Goal: Task Accomplishment & Management: Complete application form

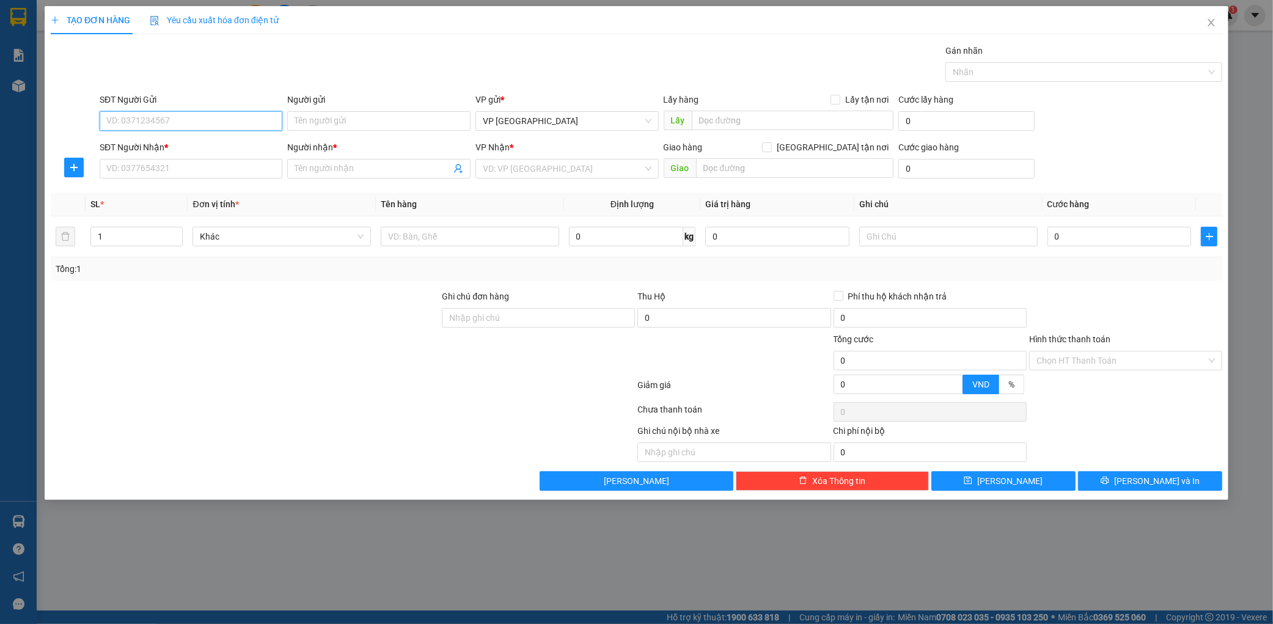
click at [154, 114] on input "SĐT Người Gửi" at bounding box center [191, 121] width 183 height 20
click at [160, 139] on div "0345249958 - tri giá ko báo" at bounding box center [191, 145] width 169 height 13
type input "0345249958"
type input "tri giá ko báo"
type input "0345249958"
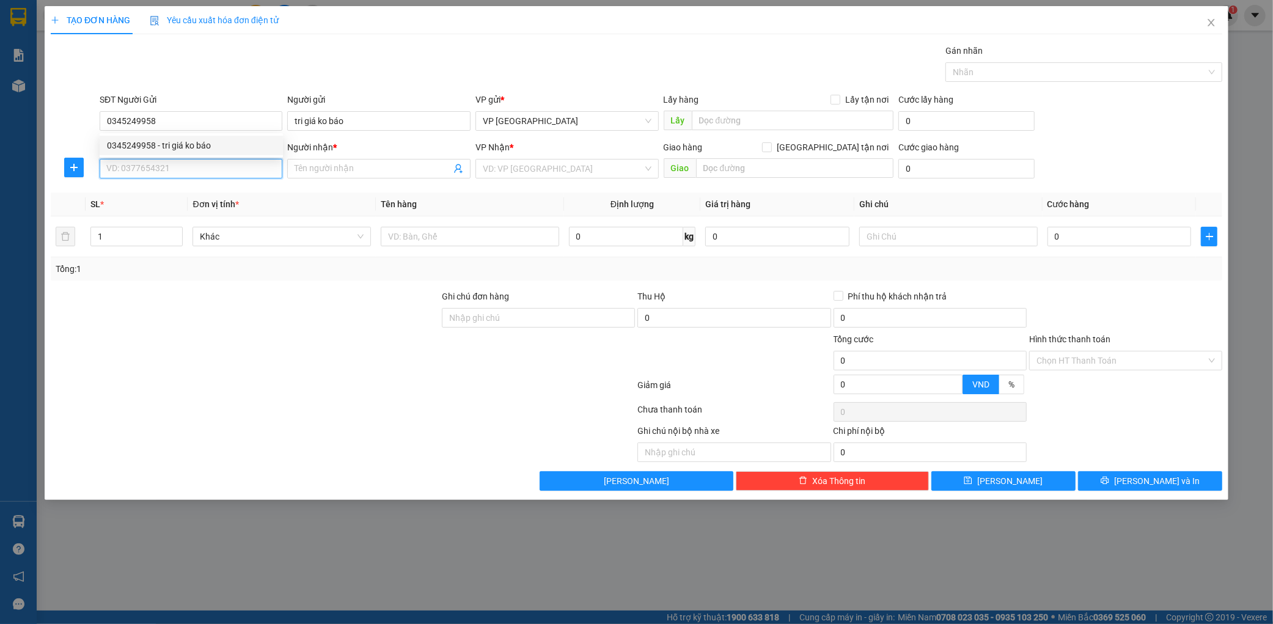
click at [174, 166] on input "SĐT Người Nhận *" at bounding box center [191, 169] width 183 height 20
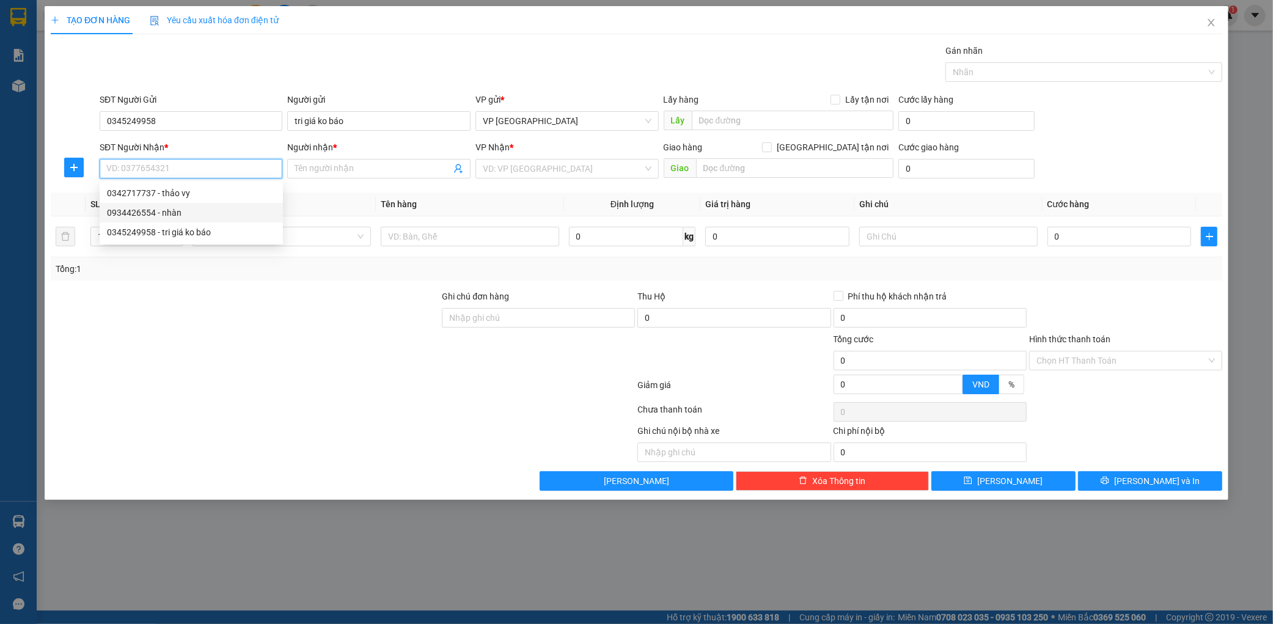
click at [203, 215] on div "0934426554 - nhàn" at bounding box center [191, 212] width 169 height 13
type input "0934426554"
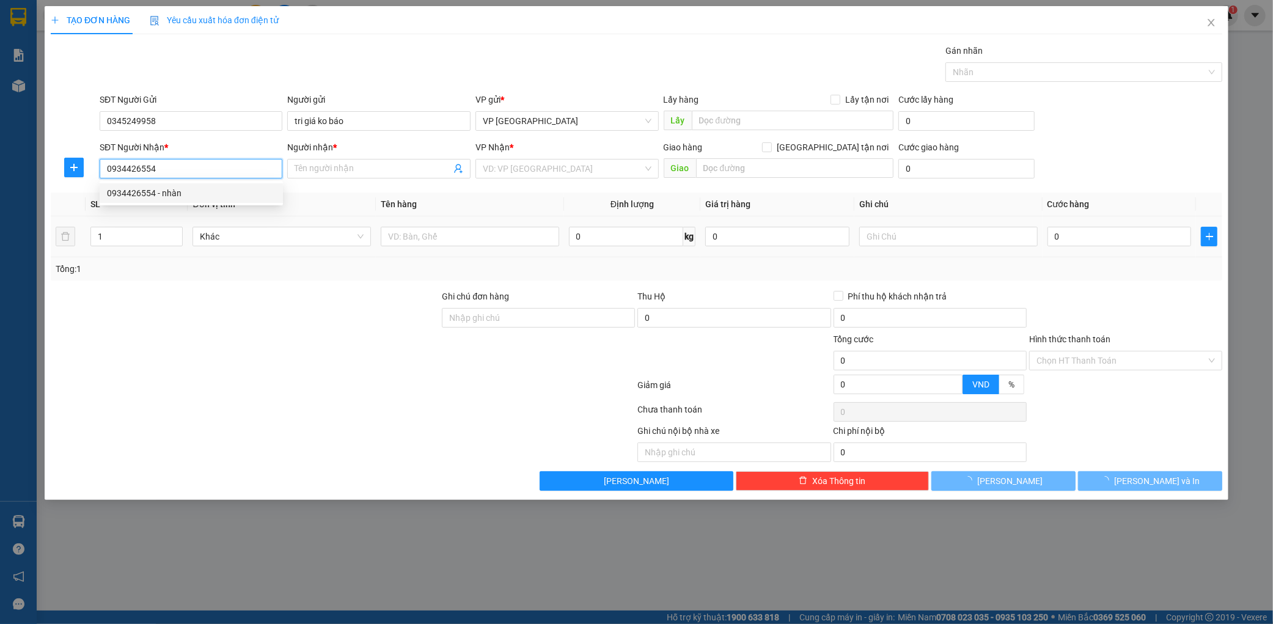
type input "nhàn"
type input "ka"
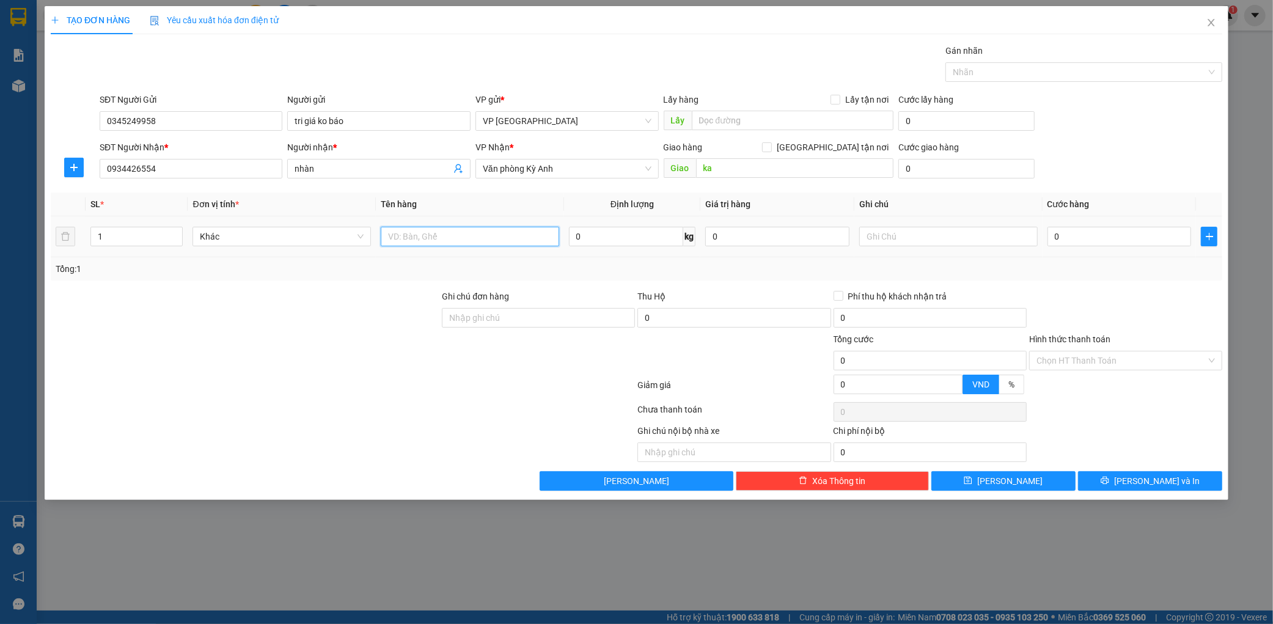
click at [508, 241] on input "text" at bounding box center [470, 237] width 179 height 20
type input "4 thufng"
click at [1132, 234] on input "0" at bounding box center [1120, 237] width 144 height 20
type input "4"
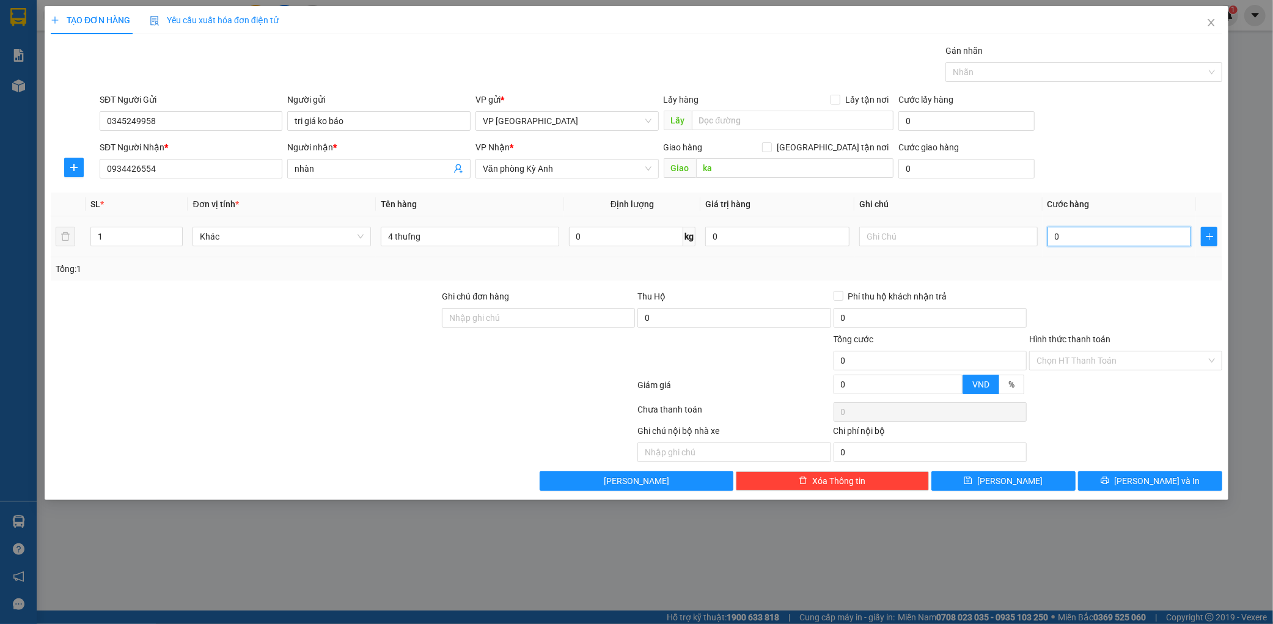
type input "4"
type input "40"
type input "400"
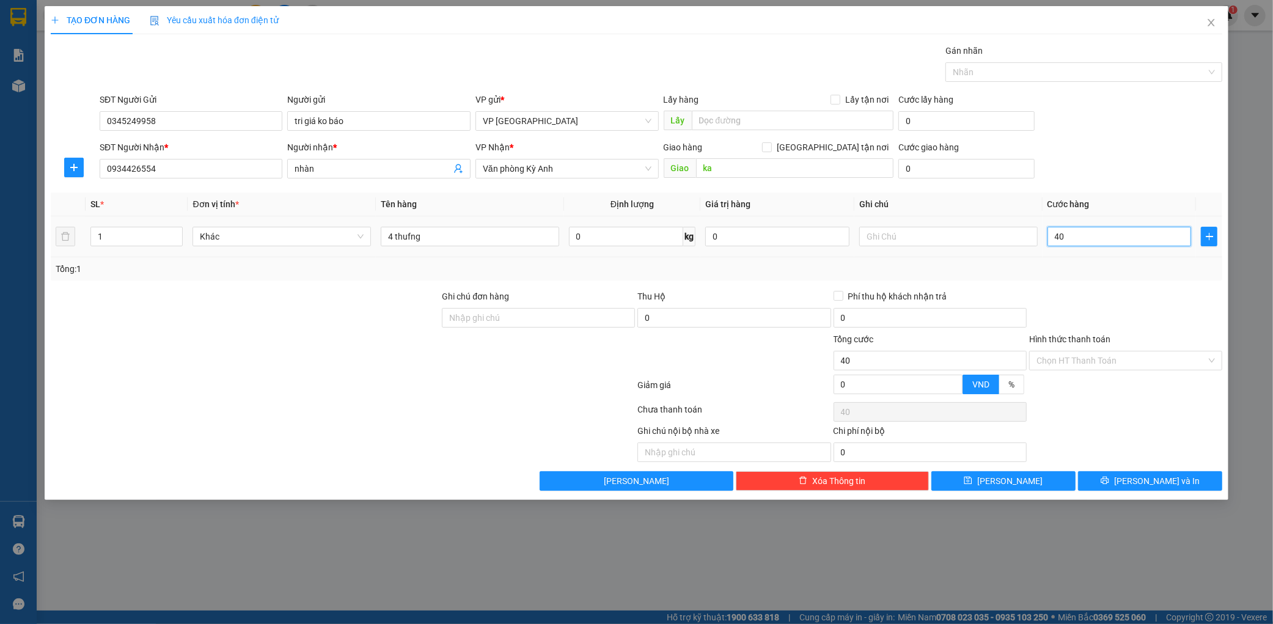
type input "400"
type input "4.000"
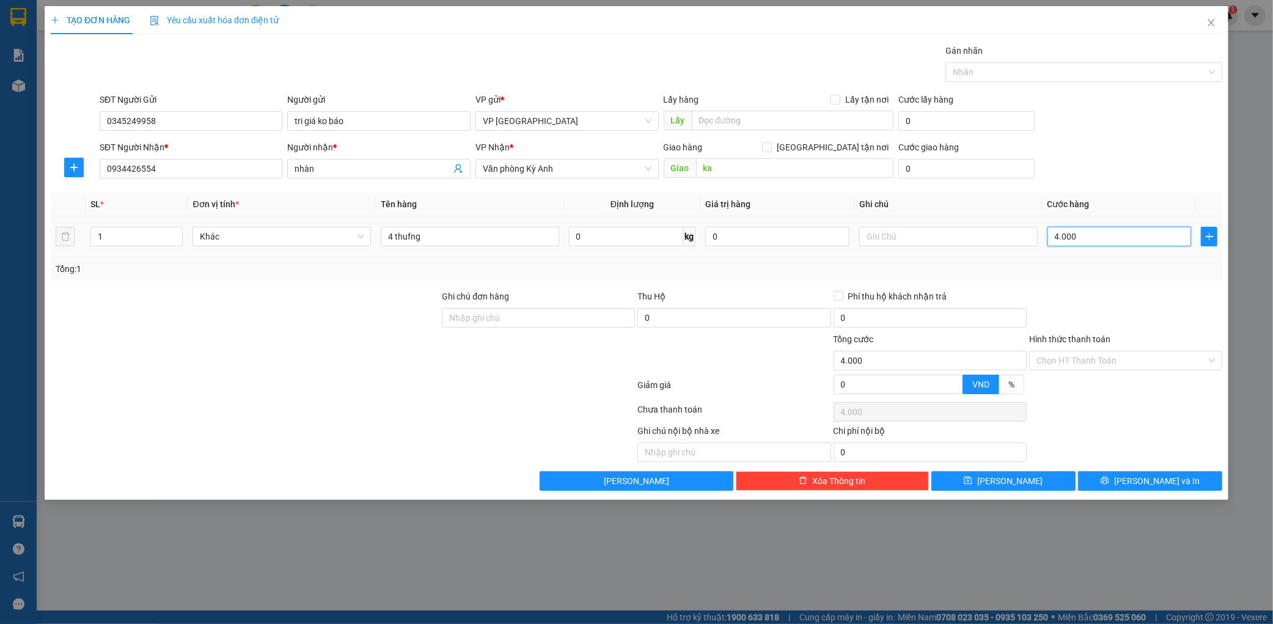
type input "40.000"
type input "400.000"
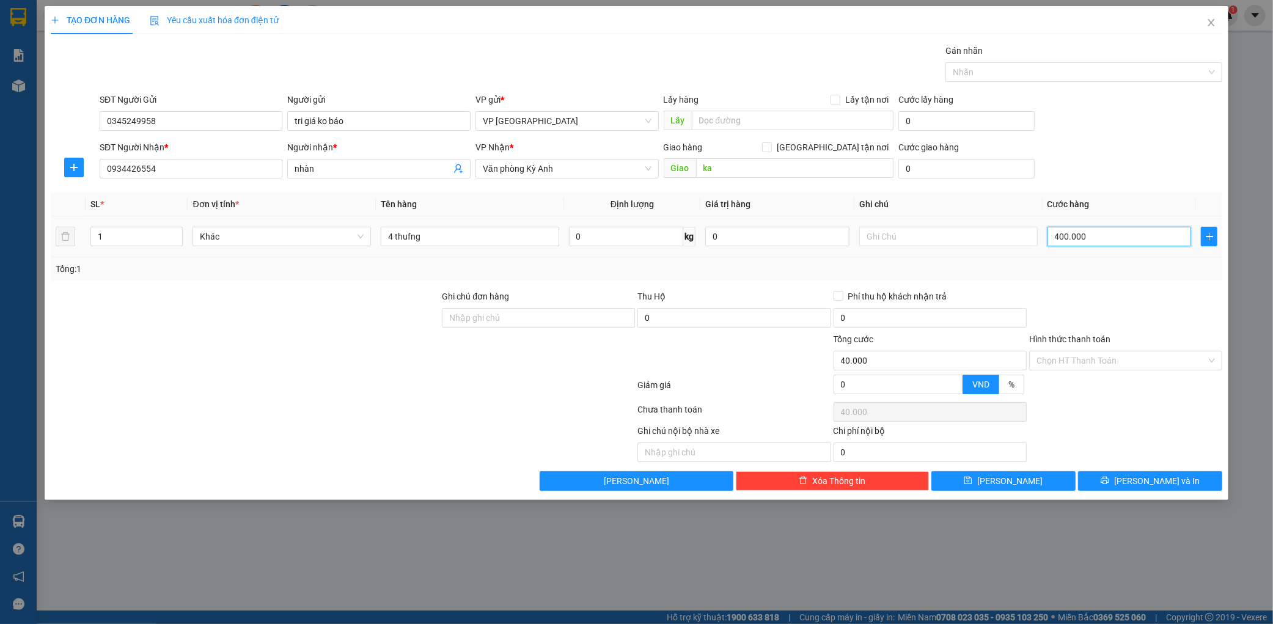
type input "400.000"
click at [1165, 493] on div "TẠO ĐƠN HÀNG Yêu cầu xuất hóa đơn điện tử Transit Pickup Surcharge Ids Transit …" at bounding box center [637, 253] width 1184 height 494
click at [1165, 492] on div "TẠO ĐƠN HÀNG Yêu cầu xuất hóa đơn điện tử Transit Pickup Surcharge Ids Transit …" at bounding box center [637, 253] width 1184 height 494
click at [1166, 477] on span "[PERSON_NAME] và In" at bounding box center [1157, 480] width 86 height 13
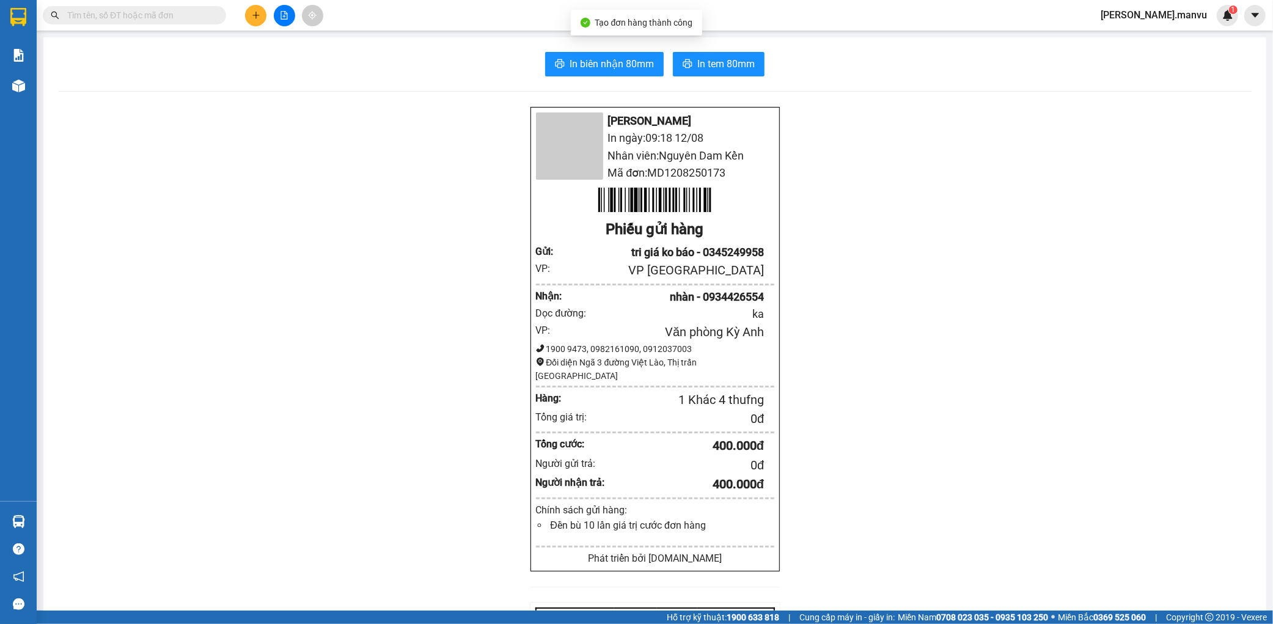
click at [602, 51] on div "In biên nhận 80mm In tem 80mm Mận Vũ In ngày: 09:18 [DATE] Nhân viên: Nguyên Da…" at bounding box center [654, 472] width 1223 height 870
drag, startPoint x: 597, startPoint y: 57, endPoint x: 590, endPoint y: 81, distance: 24.9
click at [594, 71] on button "In biên nhận 80mm" at bounding box center [604, 64] width 119 height 24
click at [589, 81] on div "In biên nhận 80mm In tem 80mm Mận Vũ In ngày: 09:18 [DATE] Nhân viên: Nguyên Da…" at bounding box center [654, 472] width 1223 height 870
click at [705, 59] on span "In tem 80mm" at bounding box center [726, 63] width 57 height 15
